Goal: Information Seeking & Learning: Learn about a topic

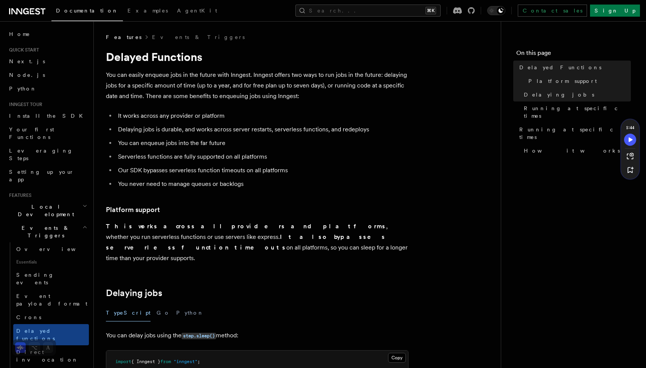
click at [176, 72] on p "You can easily enqueue jobs in the future with Inngest. Inngest offers two ways…" at bounding box center [257, 86] width 303 height 32
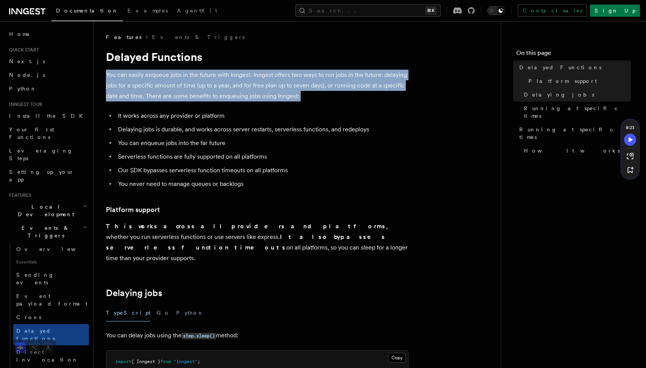
click at [186, 85] on p "You can easily enqueue jobs in the future with Inngest. Inngest offers two ways…" at bounding box center [257, 86] width 303 height 32
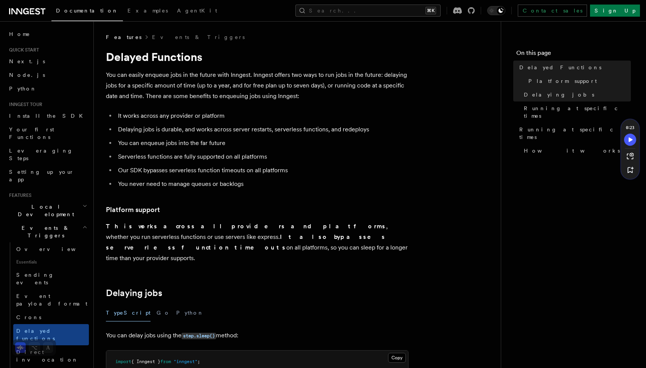
click at [186, 85] on p "You can easily enqueue jobs in the future with Inngest. Inngest offers two ways…" at bounding box center [257, 86] width 303 height 32
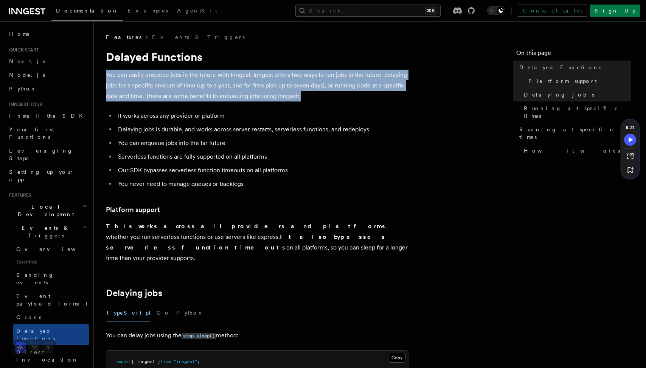
click at [289, 85] on p "You can easily enqueue jobs in the future with Inngest. Inngest offers two ways…" at bounding box center [257, 86] width 303 height 32
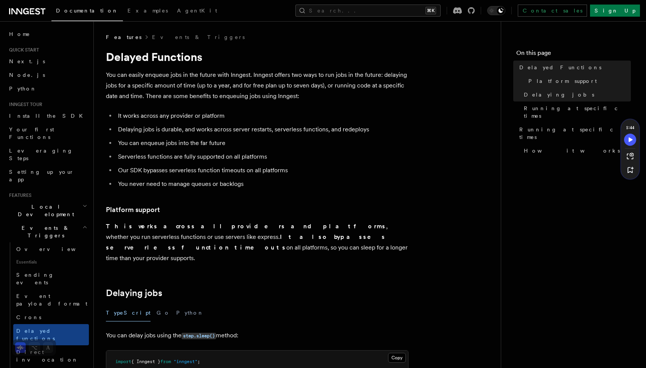
click at [289, 85] on p "You can easily enqueue jobs in the future with Inngest. Inngest offers two ways…" at bounding box center [257, 86] width 303 height 32
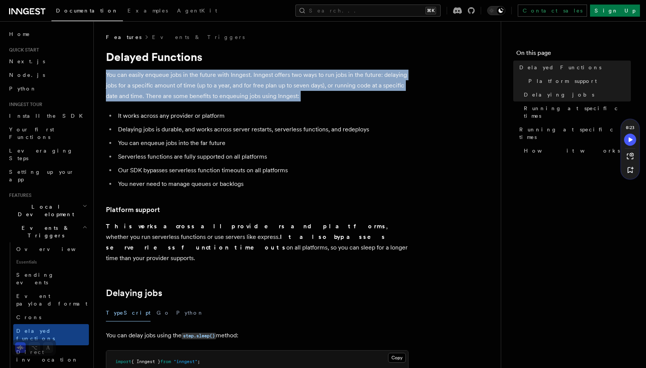
click at [352, 79] on p "You can easily enqueue jobs in the future with Inngest. Inngest offers two ways…" at bounding box center [257, 86] width 303 height 32
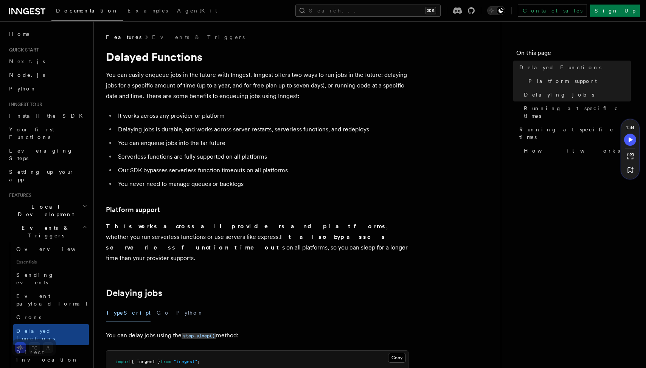
click at [352, 79] on p "You can easily enqueue jobs in the future with Inngest. Inngest offers two ways…" at bounding box center [257, 86] width 303 height 32
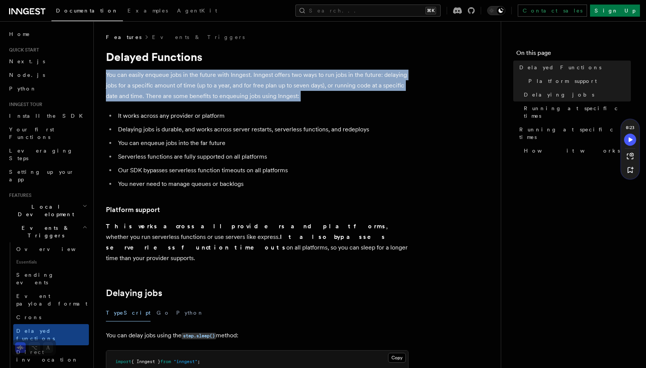
click at [140, 89] on p "You can easily enqueue jobs in the future with Inngest. Inngest offers two ways…" at bounding box center [257, 86] width 303 height 32
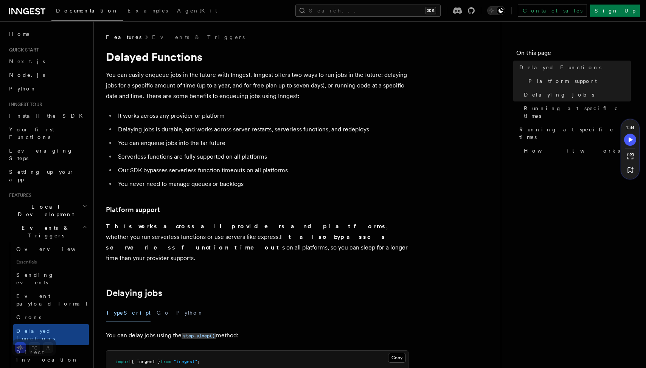
click at [140, 89] on p "You can easily enqueue jobs in the future with Inngest. Inngest offers two ways…" at bounding box center [257, 86] width 303 height 32
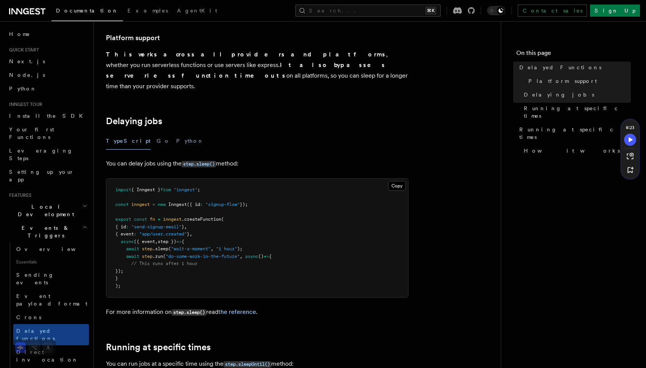
scroll to position [177, 0]
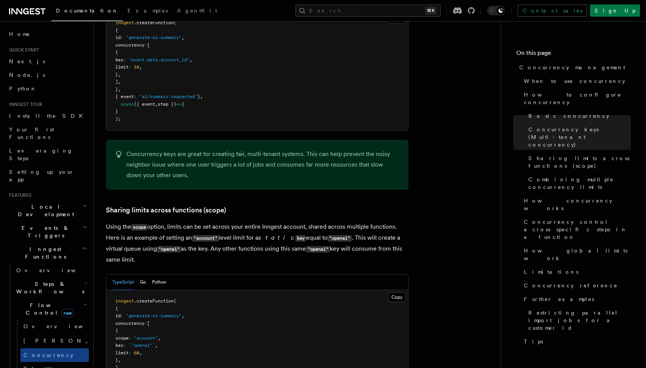
scroll to position [775, 0]
click at [395, 12] on button "Search... ⌘K" at bounding box center [367, 11] width 145 height 12
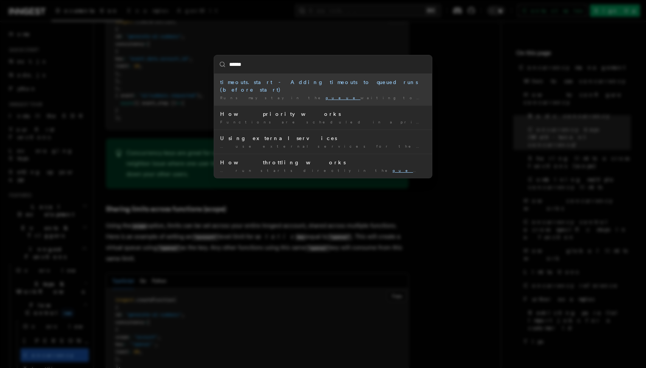
type input "******"
click at [182, 76] on div "****** timeouts.start - Adding timeouts to queued runs (before start) Runs may …" at bounding box center [323, 184] width 646 height 368
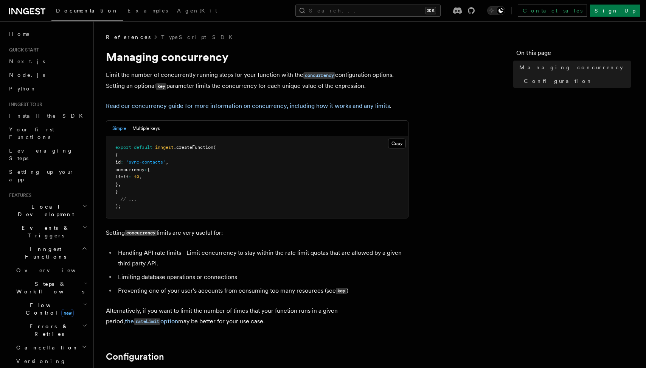
click at [171, 76] on p "Limit the number of concurrently running steps for your function with the concu…" at bounding box center [257, 81] width 303 height 22
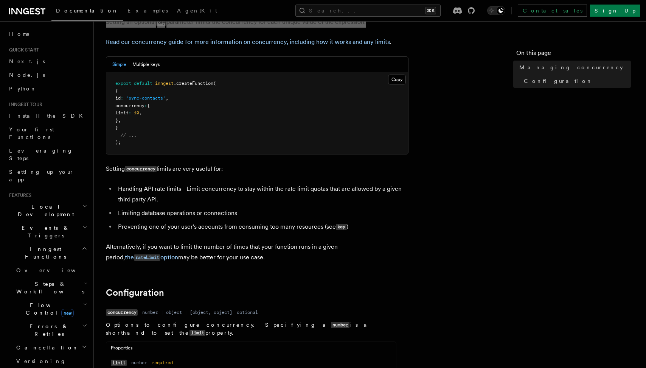
scroll to position [82, 0]
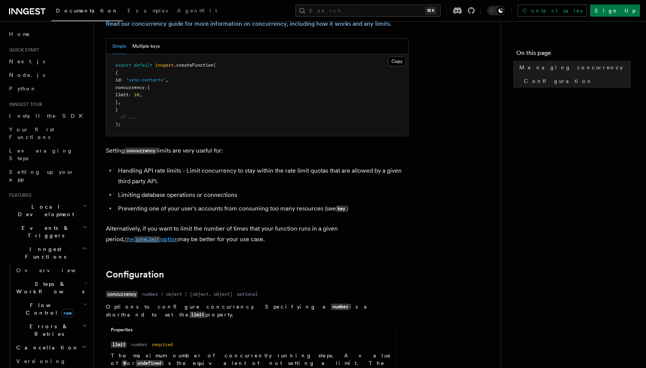
click at [160, 236] on code "rateLimit" at bounding box center [147, 239] width 26 height 6
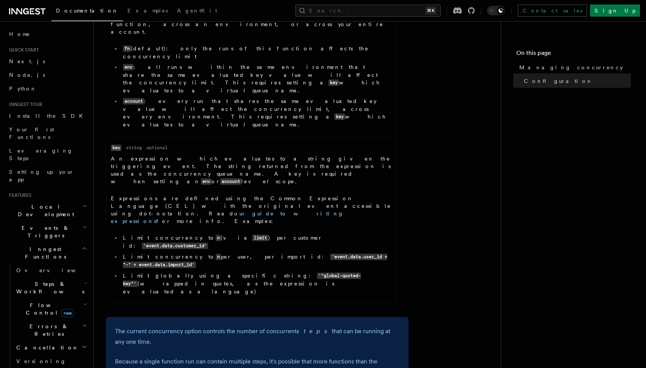
scroll to position [495, 0]
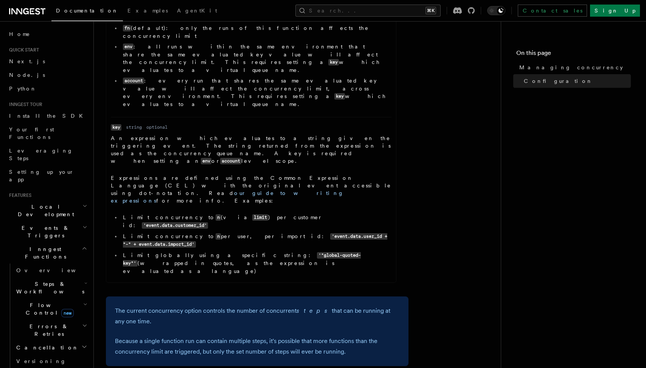
click at [185, 335] on p "Because a single function run can contain multiple steps, it's possible that mo…" at bounding box center [257, 345] width 284 height 21
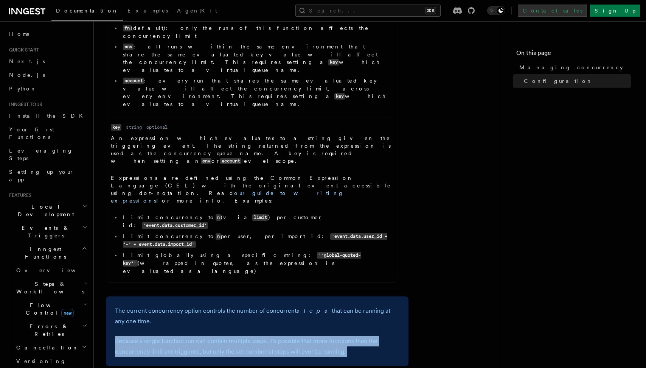
click at [587, 15] on link "Contact sales" at bounding box center [552, 11] width 69 height 12
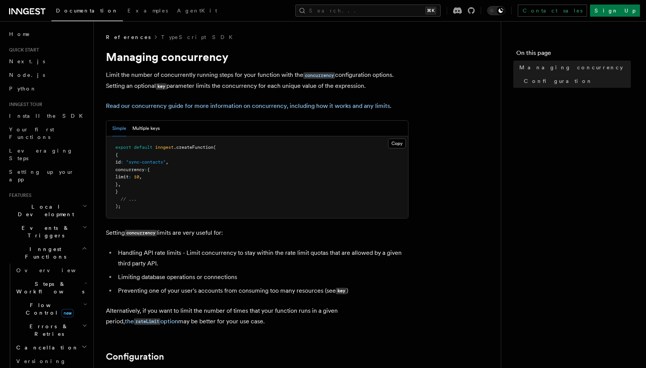
click at [19, 14] on icon at bounding box center [27, 11] width 36 height 9
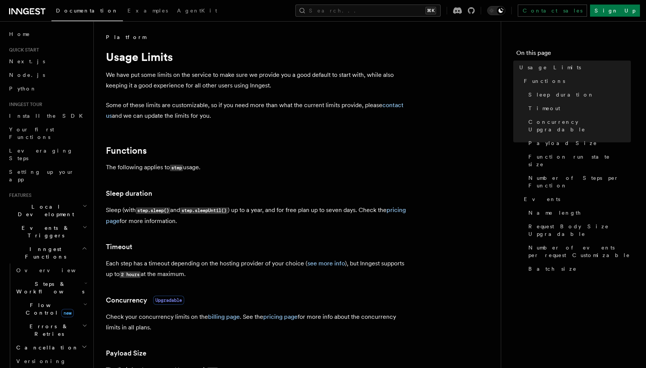
click at [149, 77] on p "We have put some limits on the service to make sure we provide you a good defau…" at bounding box center [257, 80] width 303 height 21
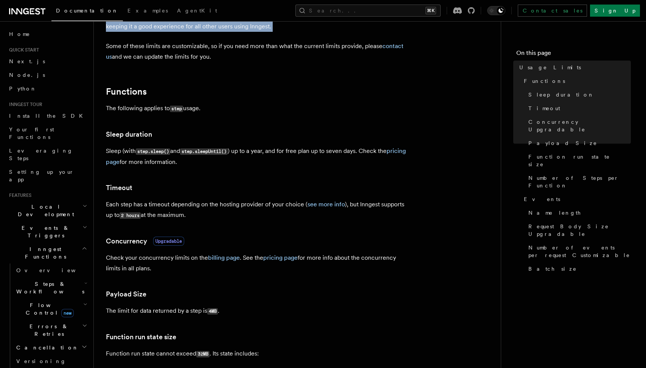
scroll to position [60, 0]
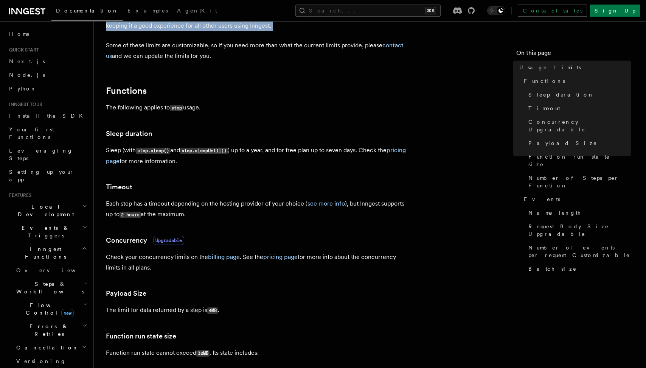
click at [304, 152] on p "Sleep (with step.sleep() and step.sleepUntil() ) up to a year, and for free pla…" at bounding box center [257, 156] width 303 height 22
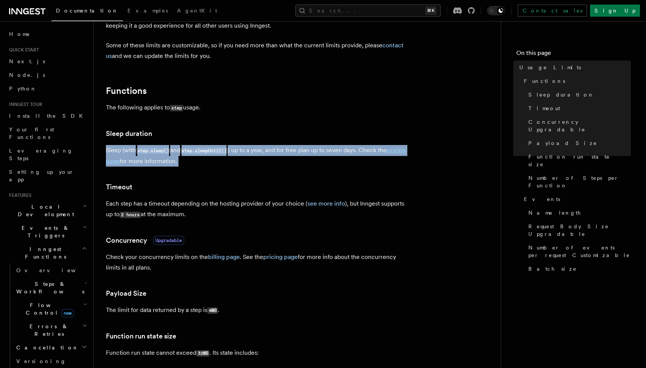
click at [183, 204] on p "Each step has a timeout depending on the hosting provider of your choice ( see …" at bounding box center [257, 209] width 303 height 22
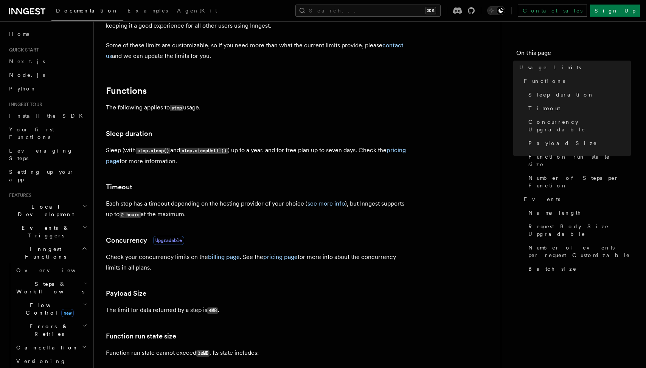
click at [183, 204] on p "Each step has a timeout depending on the hosting provider of your choice ( see …" at bounding box center [257, 209] width 303 height 22
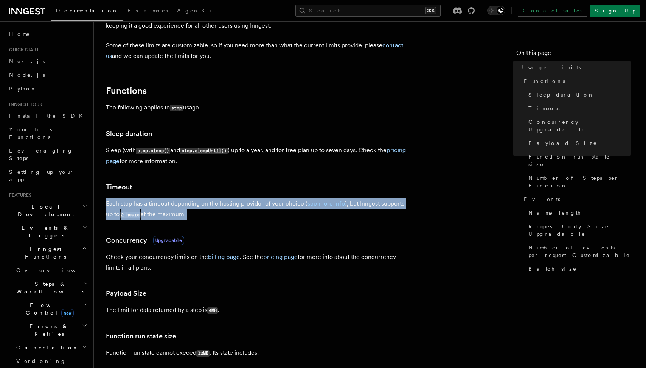
click at [248, 199] on p "Each step has a timeout depending on the hosting provider of your choice ( see …" at bounding box center [257, 209] width 303 height 22
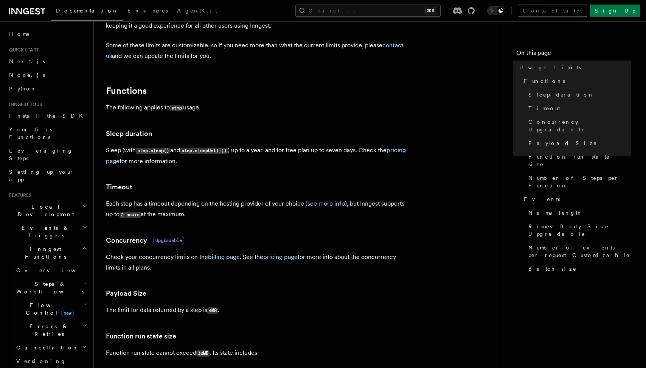
click at [248, 199] on p "Each step has a timeout depending on the hosting provider of your choice ( see …" at bounding box center [257, 209] width 303 height 22
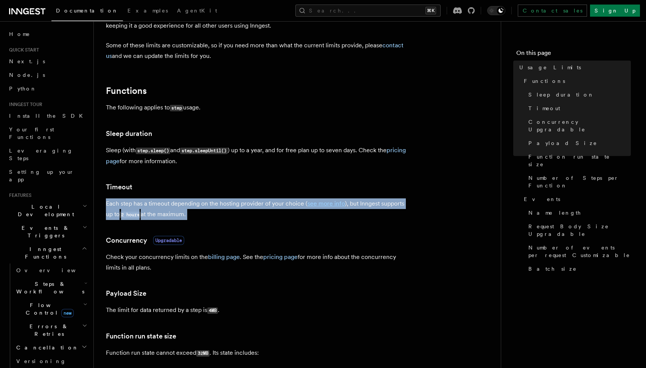
click at [166, 217] on p "Each step has a timeout depending on the hosting provider of your choice ( see …" at bounding box center [257, 209] width 303 height 22
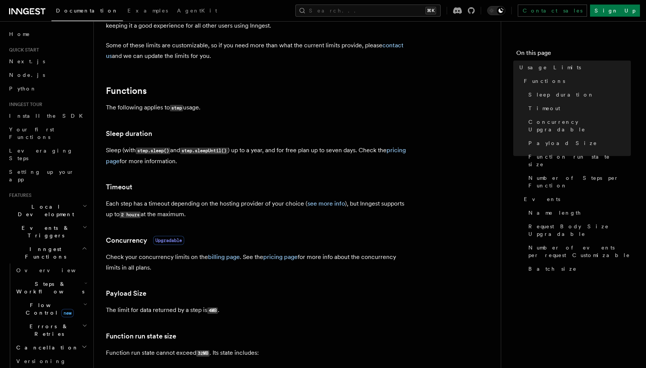
click at [166, 217] on p "Each step has a timeout depending on the hosting provider of your choice ( see …" at bounding box center [257, 209] width 303 height 22
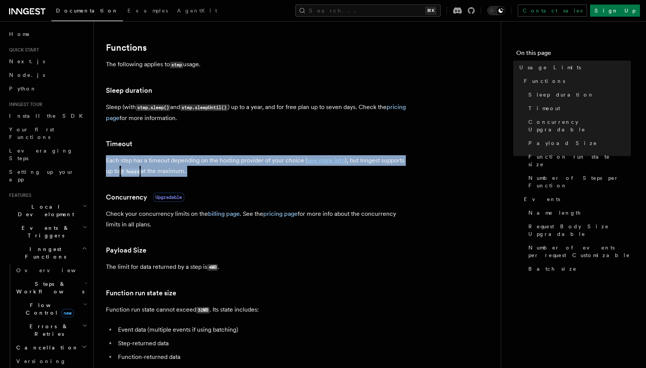
scroll to position [106, 0]
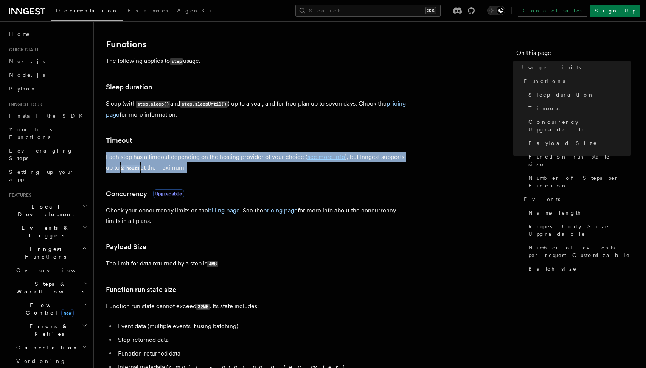
click at [183, 209] on p "Check your concurrency limits on the billing page . See the pricing page for mo…" at bounding box center [257, 215] width 303 height 21
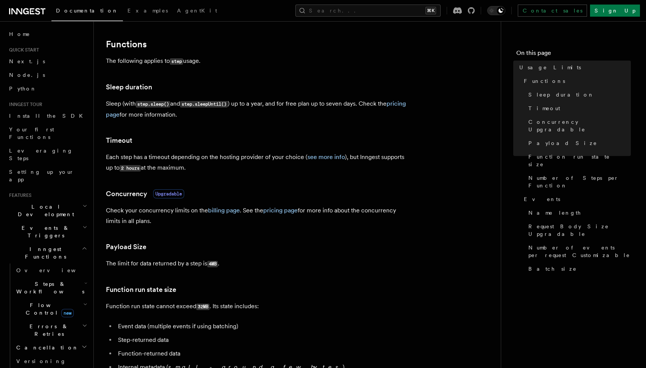
click at [183, 209] on p "Check your concurrency limits on the billing page . See the pricing page for mo…" at bounding box center [257, 215] width 303 height 21
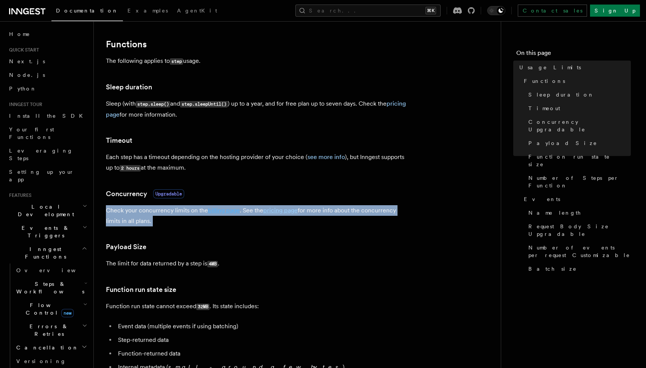
click at [222, 210] on link "billing page" at bounding box center [224, 209] width 32 height 7
